Goal: Task Accomplishment & Management: Manage account settings

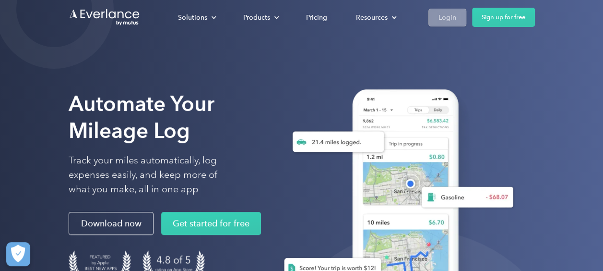
click at [447, 17] on div "Login" at bounding box center [448, 18] width 18 height 12
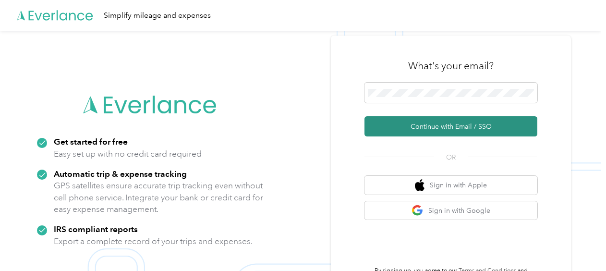
click at [452, 127] on button "Continue with Email / SSO" at bounding box center [450, 126] width 173 height 20
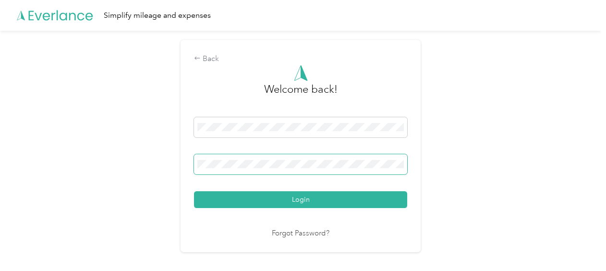
click at [194, 191] on button "Login" at bounding box center [300, 199] width 213 height 17
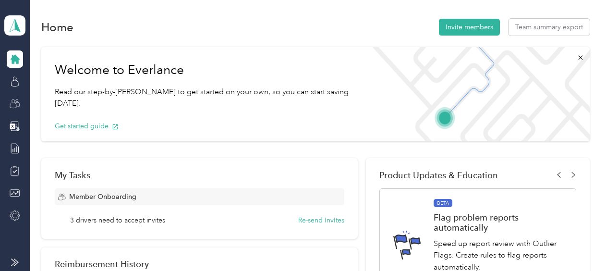
click at [17, 103] on icon at bounding box center [15, 103] width 11 height 11
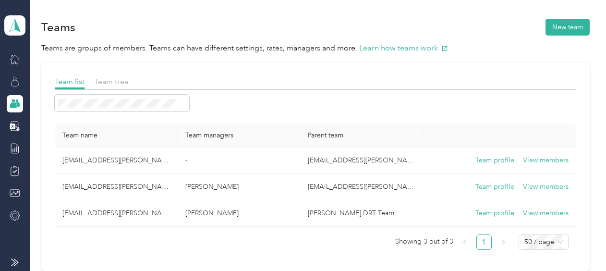
click at [8, 81] on div at bounding box center [15, 81] width 16 height 17
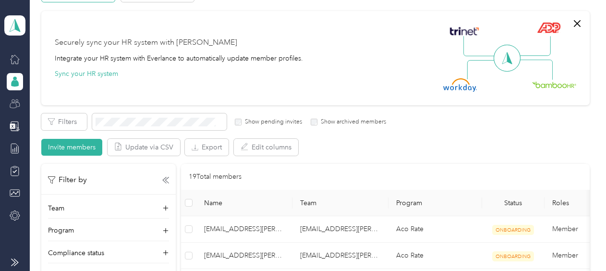
scroll to position [144, 0]
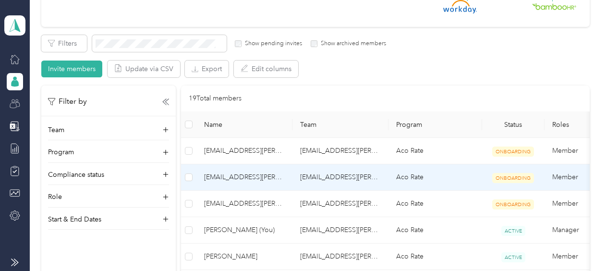
drag, startPoint x: 523, startPoint y: 180, endPoint x: 573, endPoint y: 56, distance: 134.4
click at [572, 56] on div "Filters Show pending invites Show archived members Invite members Update via CS…" at bounding box center [315, 56] width 548 height 42
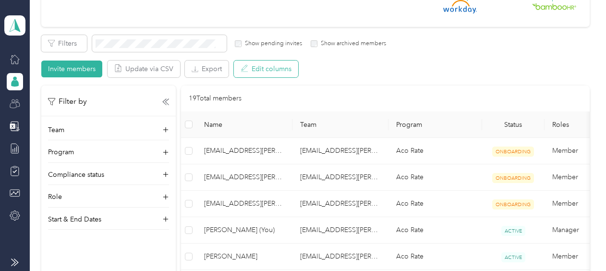
click at [271, 68] on button "Edit columns" at bounding box center [266, 68] width 64 height 17
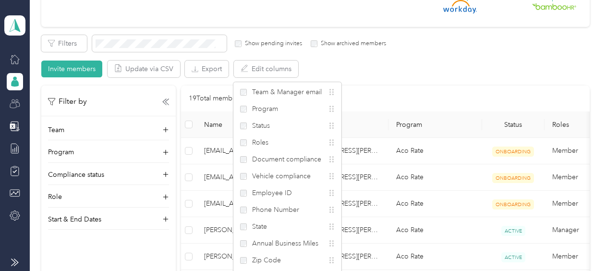
click at [441, 62] on div "Filters Show pending invites Show archived members Invite members Update via CS…" at bounding box center [315, 56] width 548 height 42
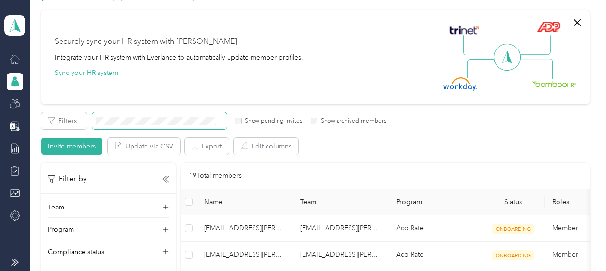
scroll to position [96, 0]
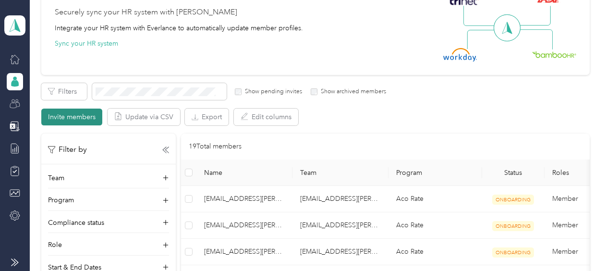
click at [72, 118] on button "Invite members" at bounding box center [71, 116] width 61 height 17
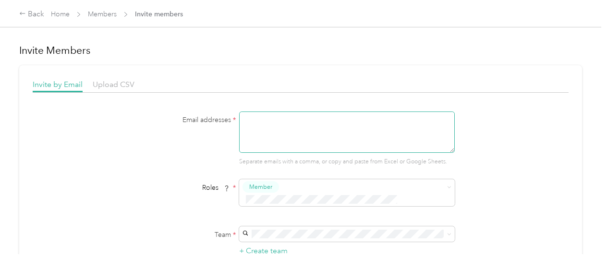
click at [275, 121] on textarea at bounding box center [347, 131] width 216 height 41
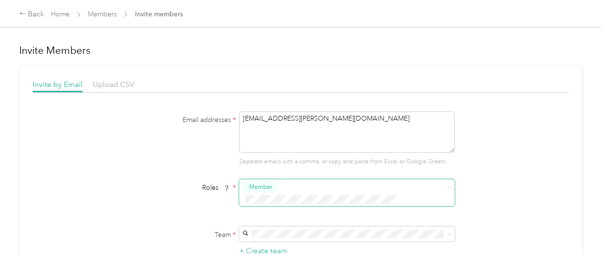
type textarea "mmroybal@acosta.com"
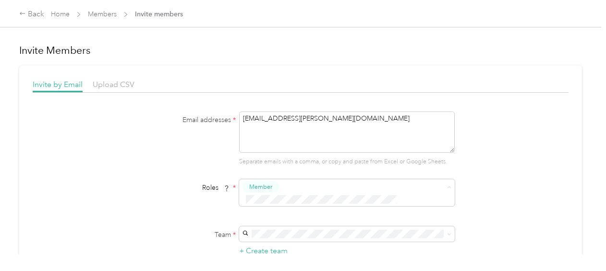
click at [270, 201] on span "Member" at bounding box center [262, 203] width 23 height 9
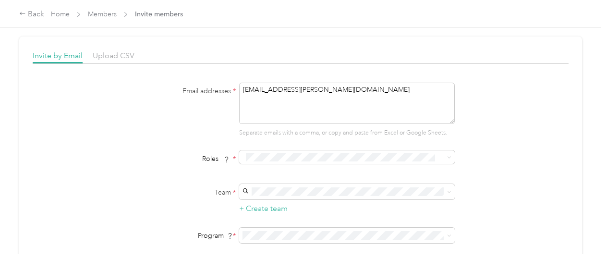
scroll to position [48, 0]
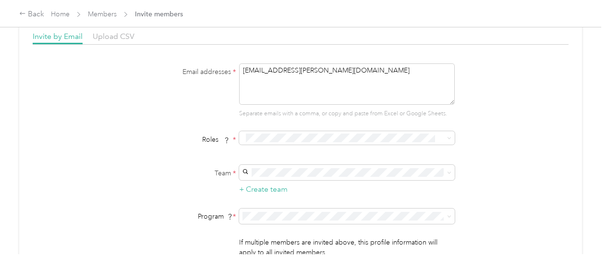
click at [298, 248] on div "tfordyce@acosta.com Thomas Fordyce" at bounding box center [345, 250] width 202 height 22
click at [309, 98] on li "Aco Rate (CPM)" at bounding box center [346, 97] width 216 height 17
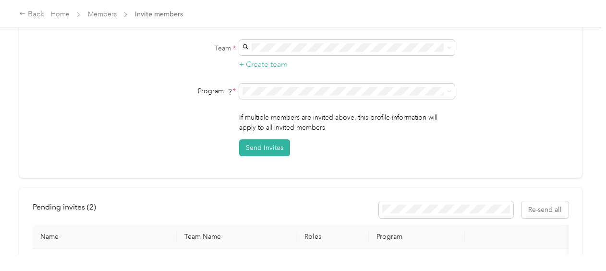
scroll to position [192, 0]
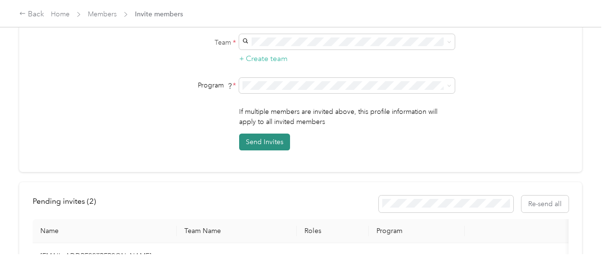
click at [264, 133] on button "Send Invites" at bounding box center [264, 141] width 51 height 17
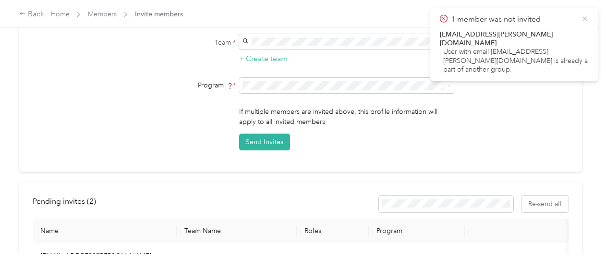
click at [584, 15] on icon at bounding box center [585, 18] width 8 height 9
